Goal: Complete application form

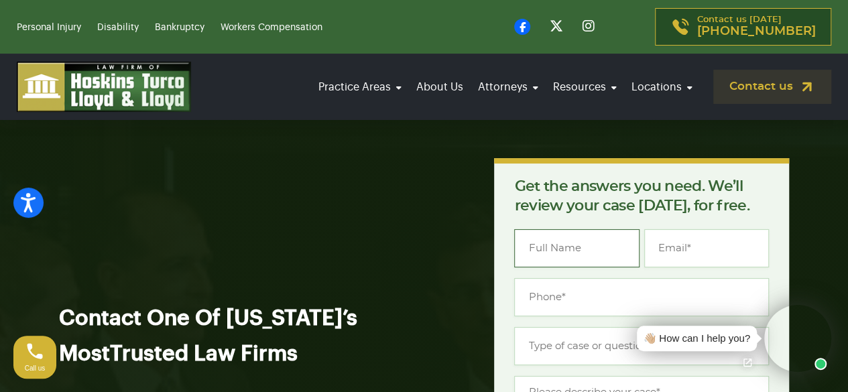
click at [564, 246] on input "Name *" at bounding box center [576, 248] width 125 height 38
type input "David Brandon"
type input "davidbrandonoffice07@gmail.com"
type input "(432) 235-0063"
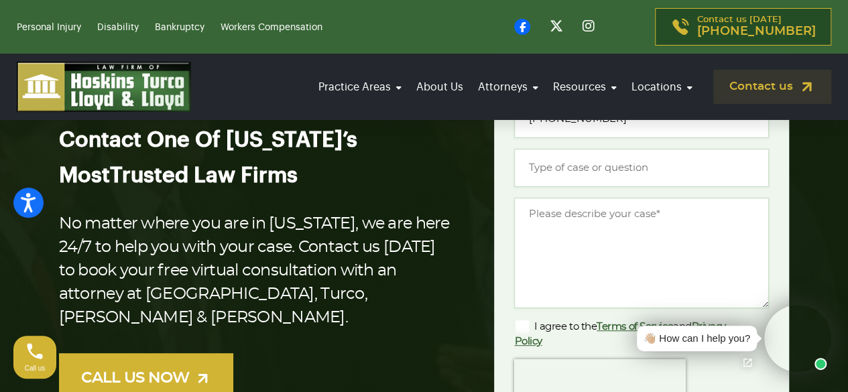
scroll to position [89, 0]
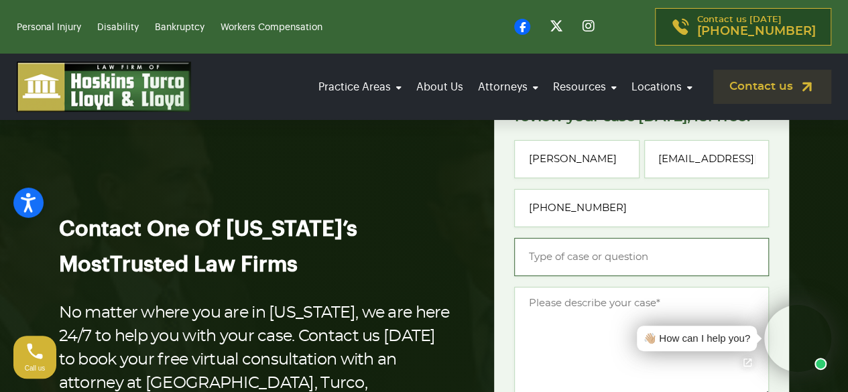
click at [595, 251] on input "Type of case or question *" at bounding box center [641, 257] width 255 height 38
type input "Business"
click at [542, 339] on textarea "Message *" at bounding box center [641, 342] width 255 height 111
paste textarea "Hannah"
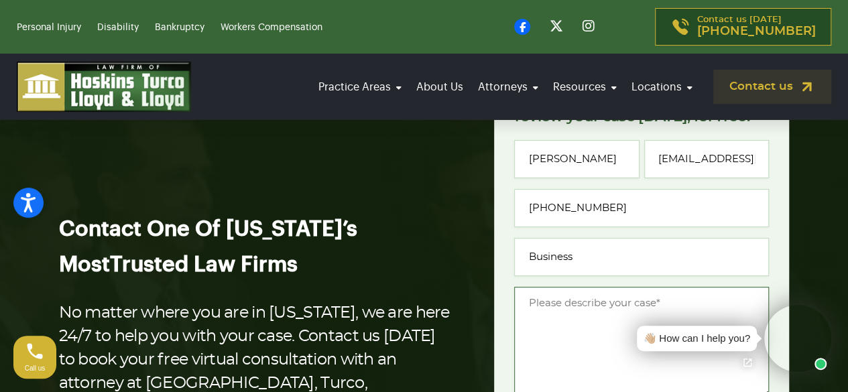
type textarea "Hannah"
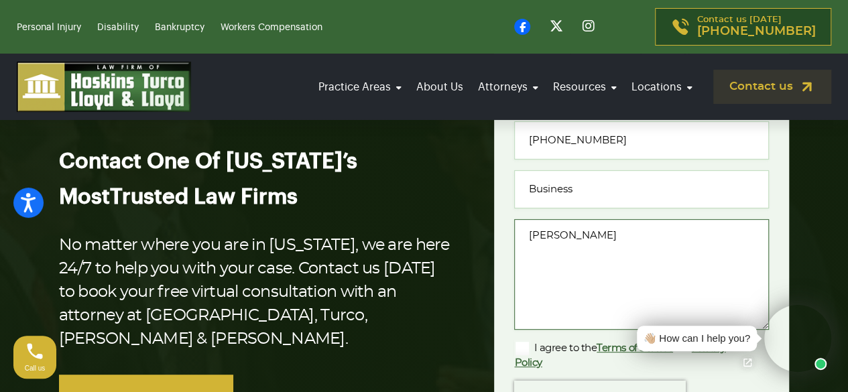
scroll to position [178, 0]
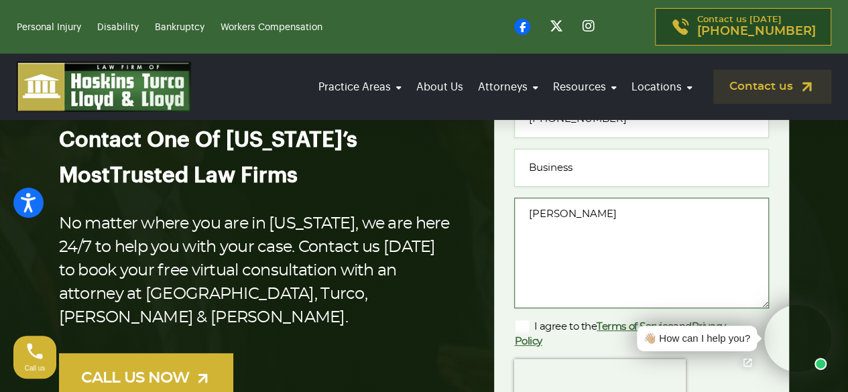
drag, startPoint x: 622, startPoint y: 215, endPoint x: 510, endPoint y: 223, distance: 113.0
click at [510, 223] on div "Get the answers you need. We’ll review your case today, for free. " * " indicat…" at bounding box center [641, 277] width 295 height 595
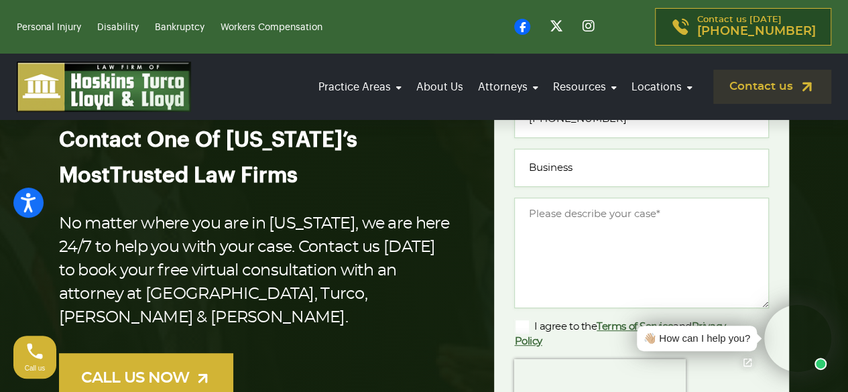
drag, startPoint x: 361, startPoint y: 348, endPoint x: 392, endPoint y: 341, distance: 31.6
click at [361, 353] on p "CALL US NOW" at bounding box center [255, 378] width 393 height 50
drag, startPoint x: 570, startPoint y: 226, endPoint x: 561, endPoint y: 226, distance: 8.7
paste textarea "Does your firm handle business law matter, If so, I’d like to schedule a time t…"
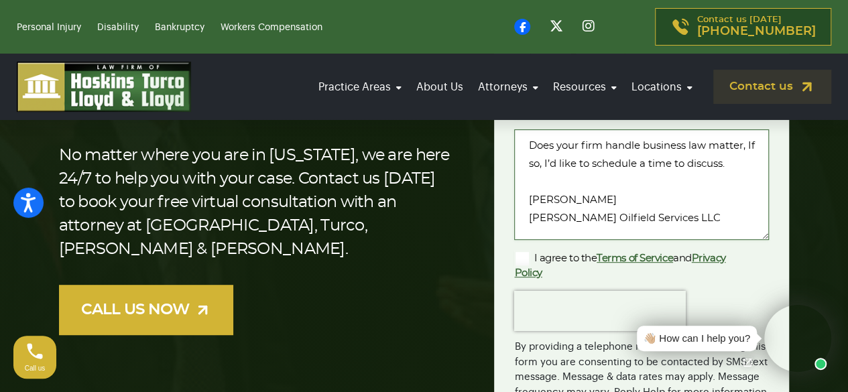
scroll to position [268, 0]
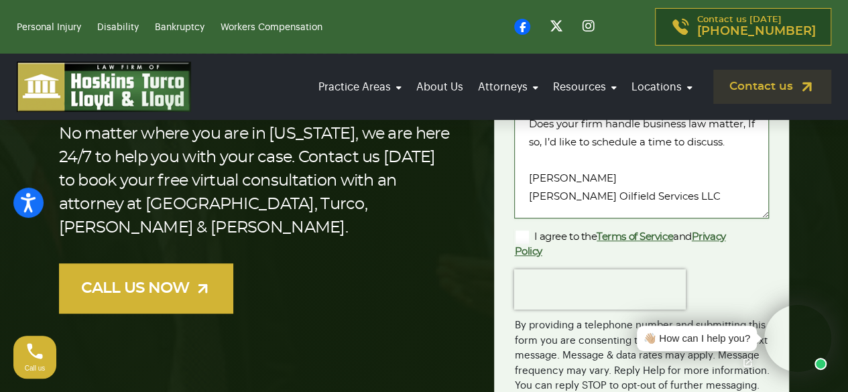
type textarea "Does your firm handle business law matter, If so, I’d like to schedule a time t…"
click at [520, 243] on label "I agree to the Terms of Service and Privacy Policy" at bounding box center [630, 243] width 233 height 29
click at [0, 0] on input "I agree to the Terms of Service and Privacy Policy" at bounding box center [0, 0] width 0 height 0
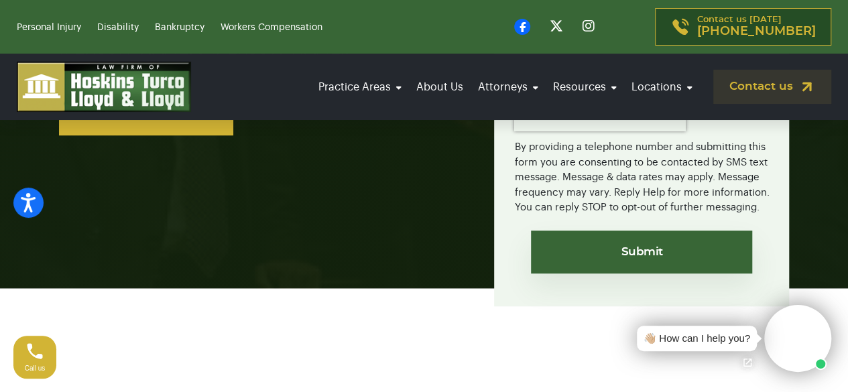
scroll to position [447, 0]
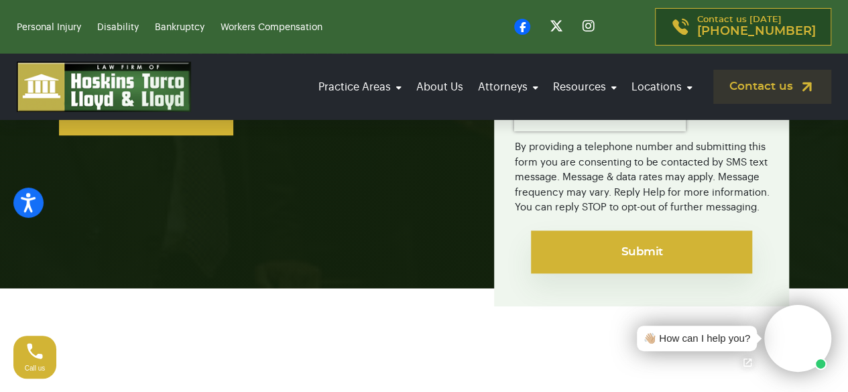
click at [552, 251] on input "Submit" at bounding box center [641, 252] width 221 height 43
